Goal: Find specific page/section: Find specific page/section

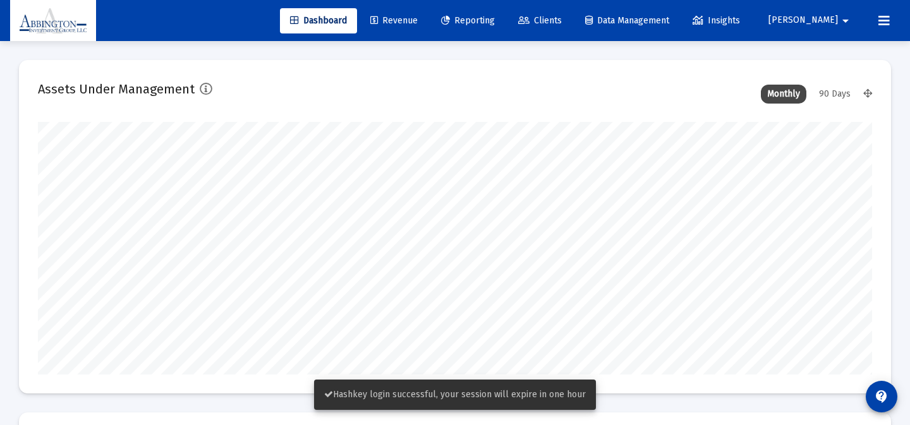
type input "[DATE]"
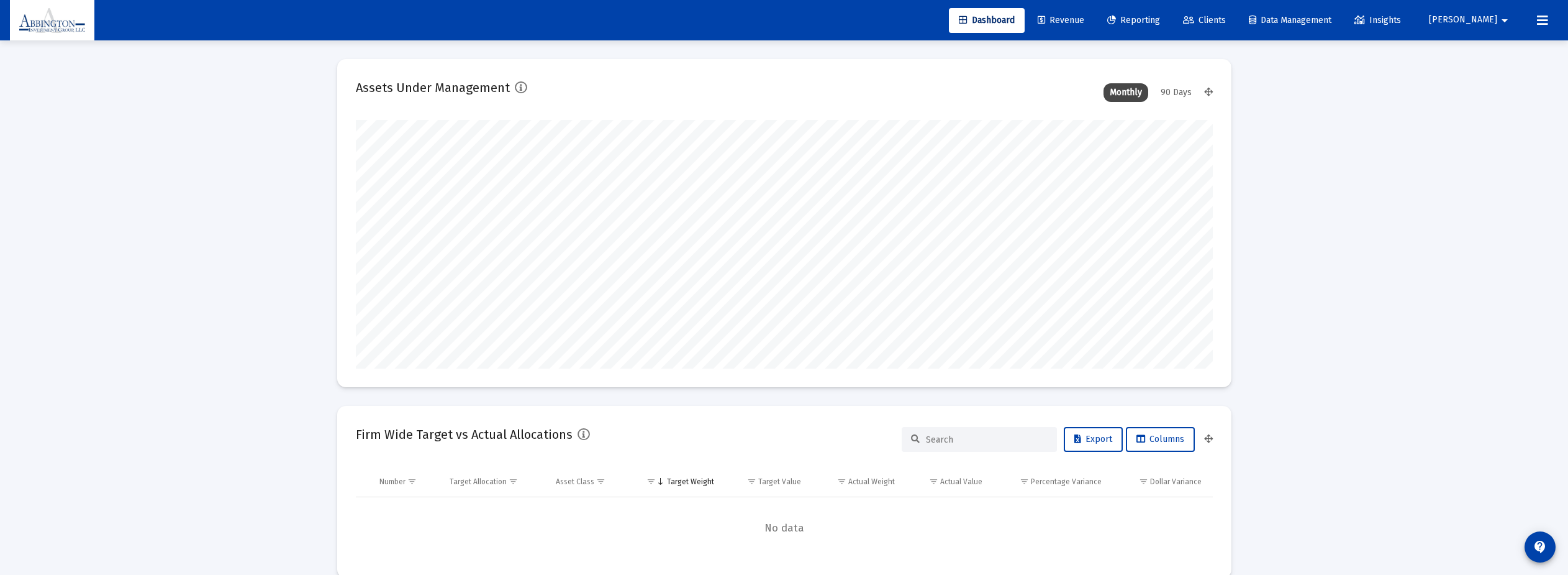
click at [894, 20] on mat-toolbar-row "Dashboard Revenue Reporting Clients Data Management Insights [PERSON_NAME]" at bounding box center [784, 20] width 1568 height 40
click at [894, 19] on icon at bounding box center [1541, 20] width 11 height 15
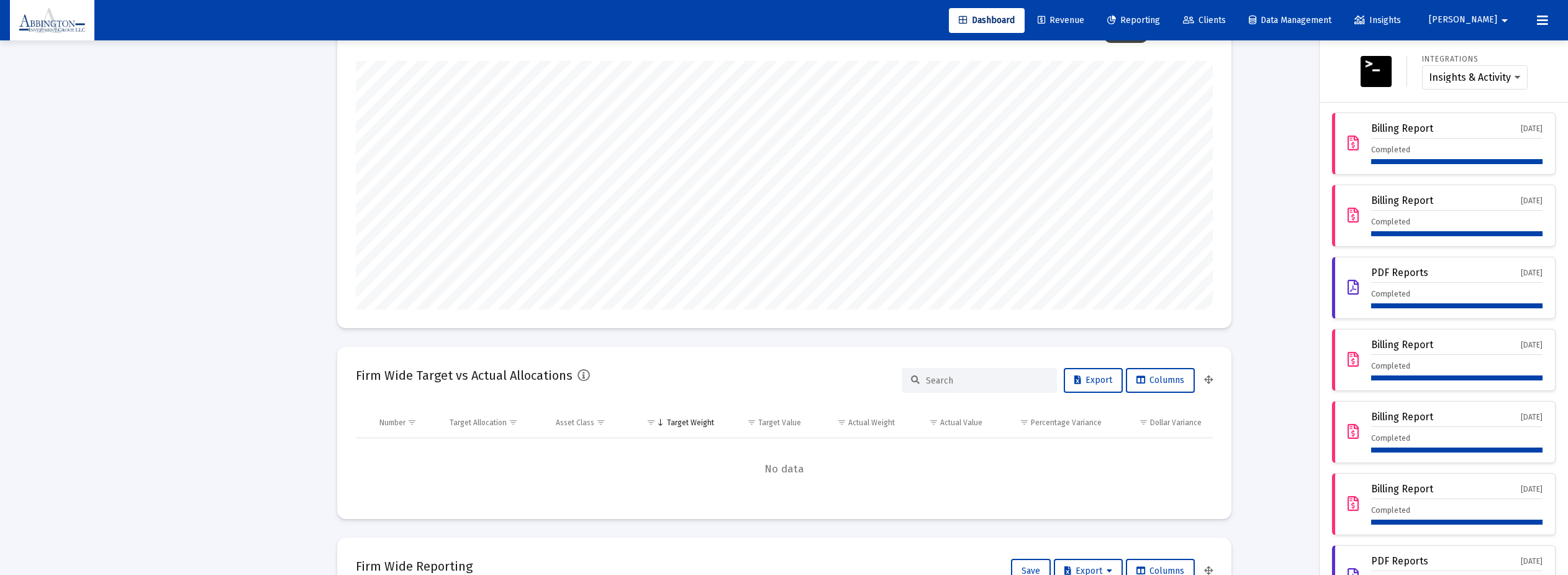
click at [894, 159] on div at bounding box center [784, 287] width 1568 height 575
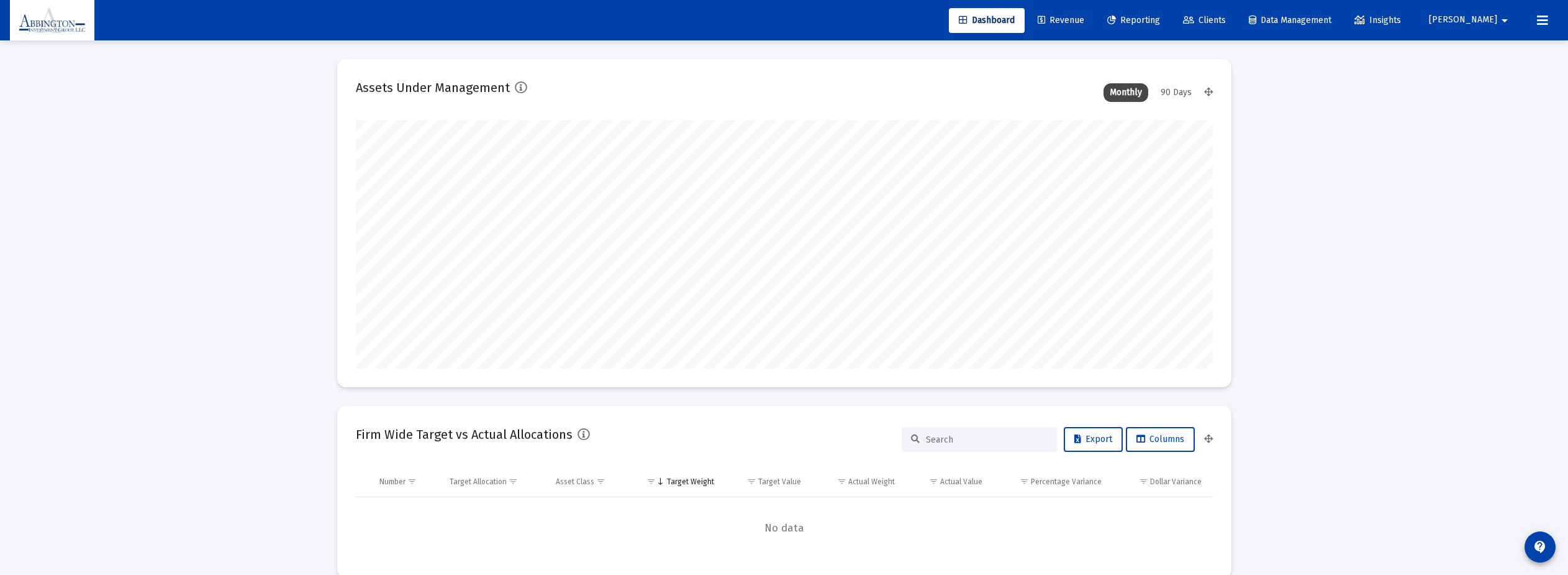
click at [894, 14] on link "Revenue" at bounding box center [1061, 20] width 67 height 25
